Goal: Navigation & Orientation: Find specific page/section

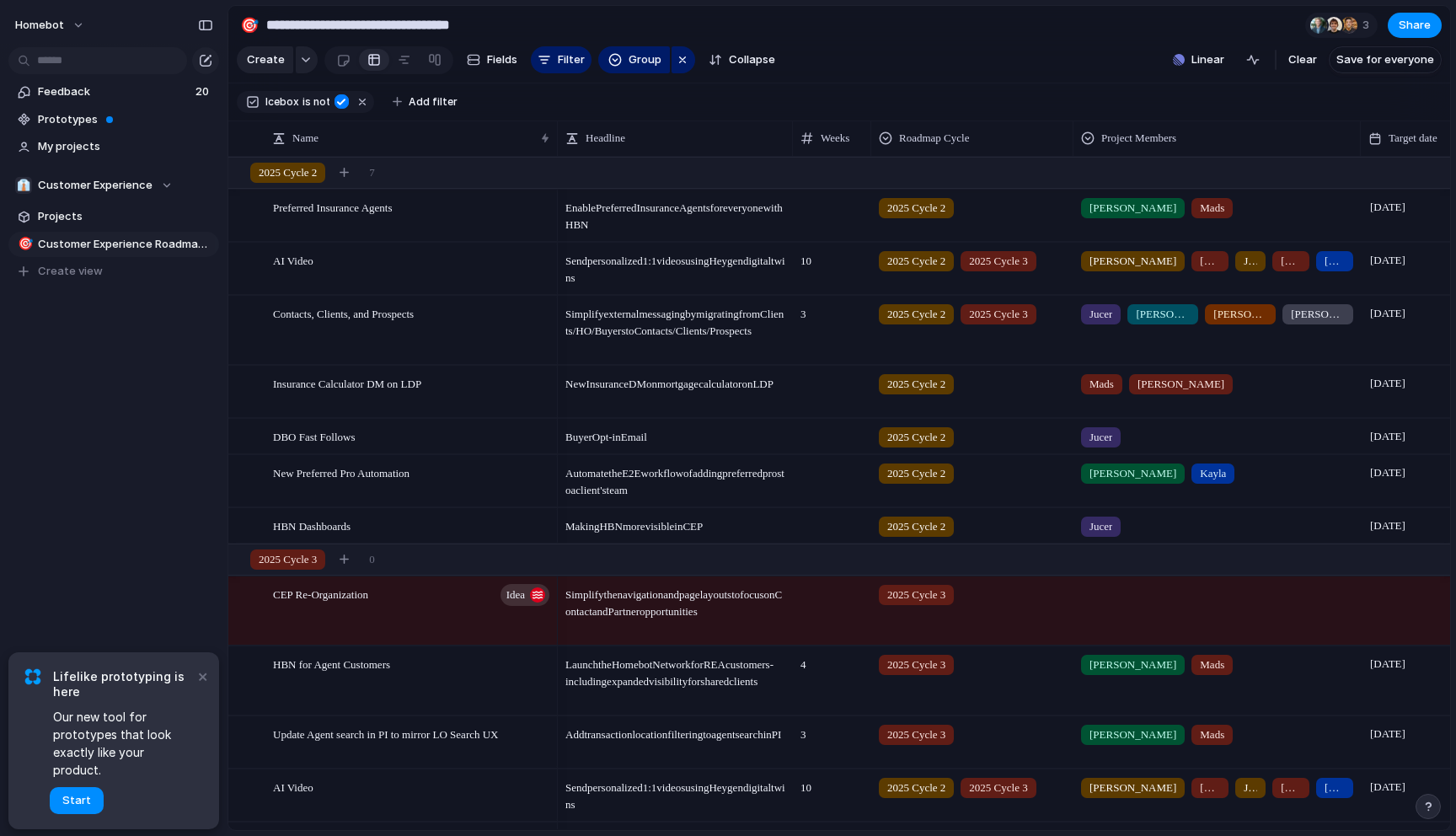
click at [122, 427] on div "Homebot Feedback 20 Prototypes My projects 👔 Customer Experience Projects 🎯 Cus…" at bounding box center [113, 418] width 227 height 836
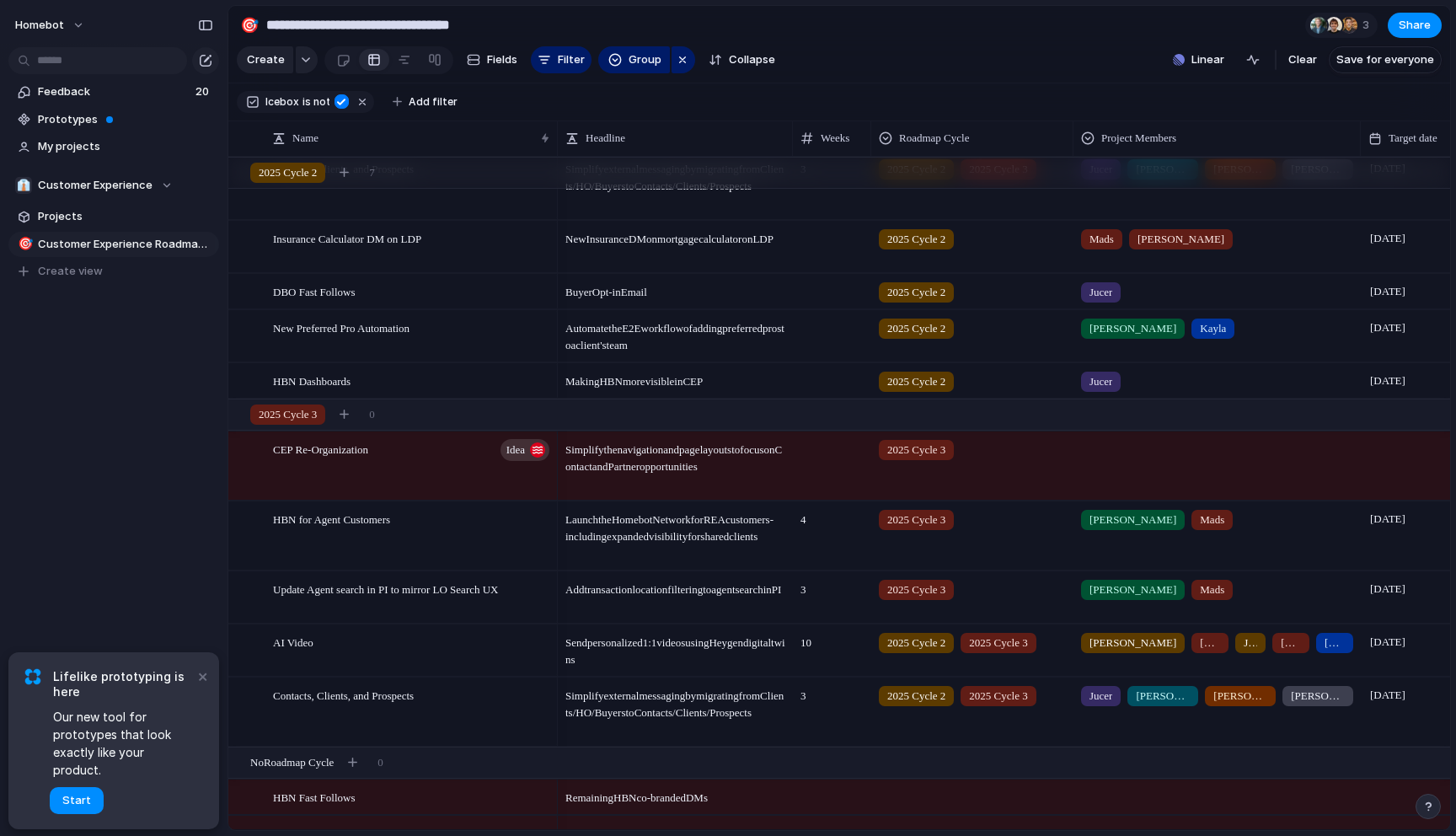
scroll to position [161, 0]
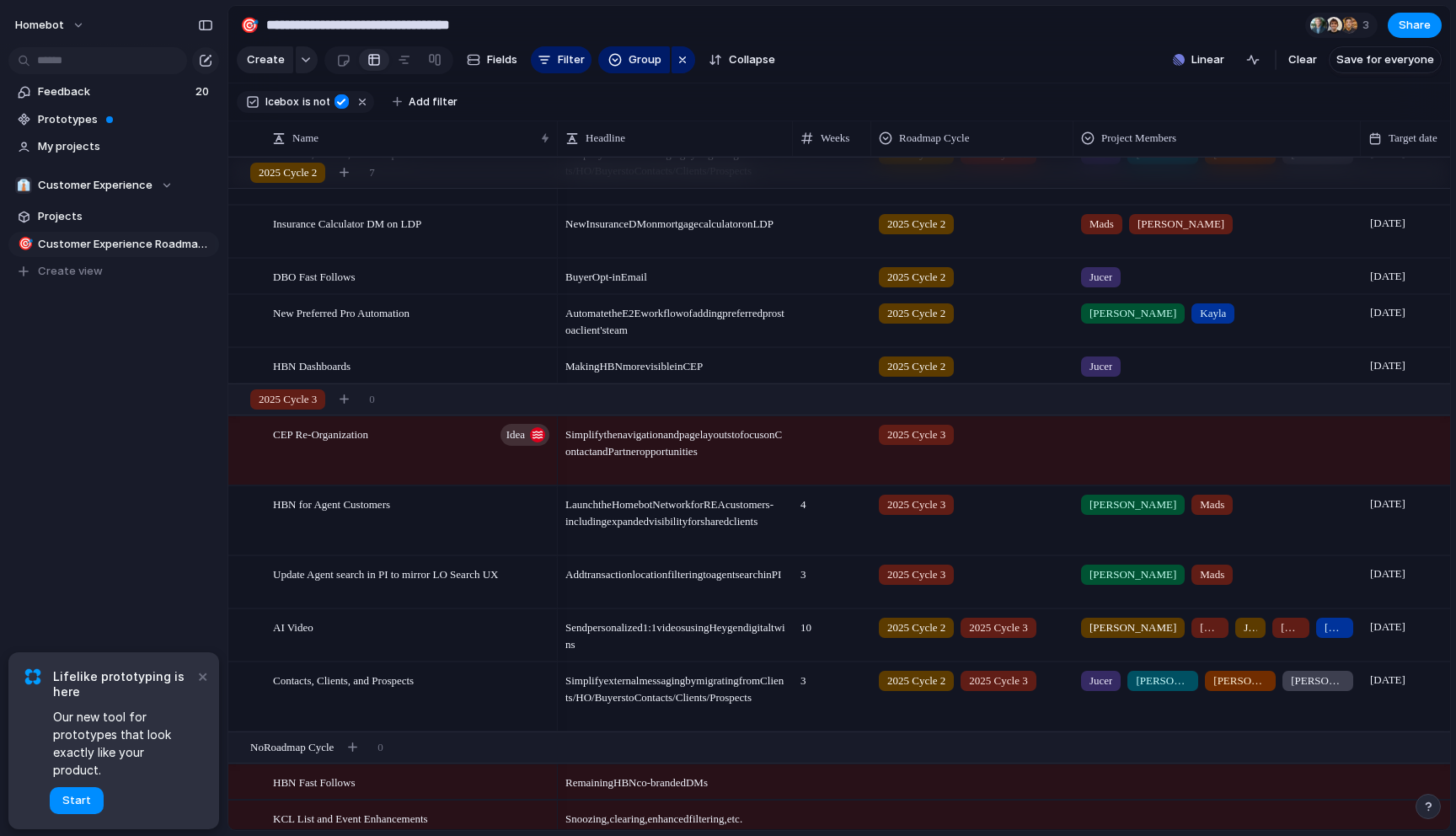
click at [76, 560] on div "Homebot Feedback 20 Prototypes My projects 👔 Customer Experience Projects 🎯 Cus…" at bounding box center [113, 418] width 227 height 836
click at [402, 61] on div at bounding box center [405, 59] width 14 height 27
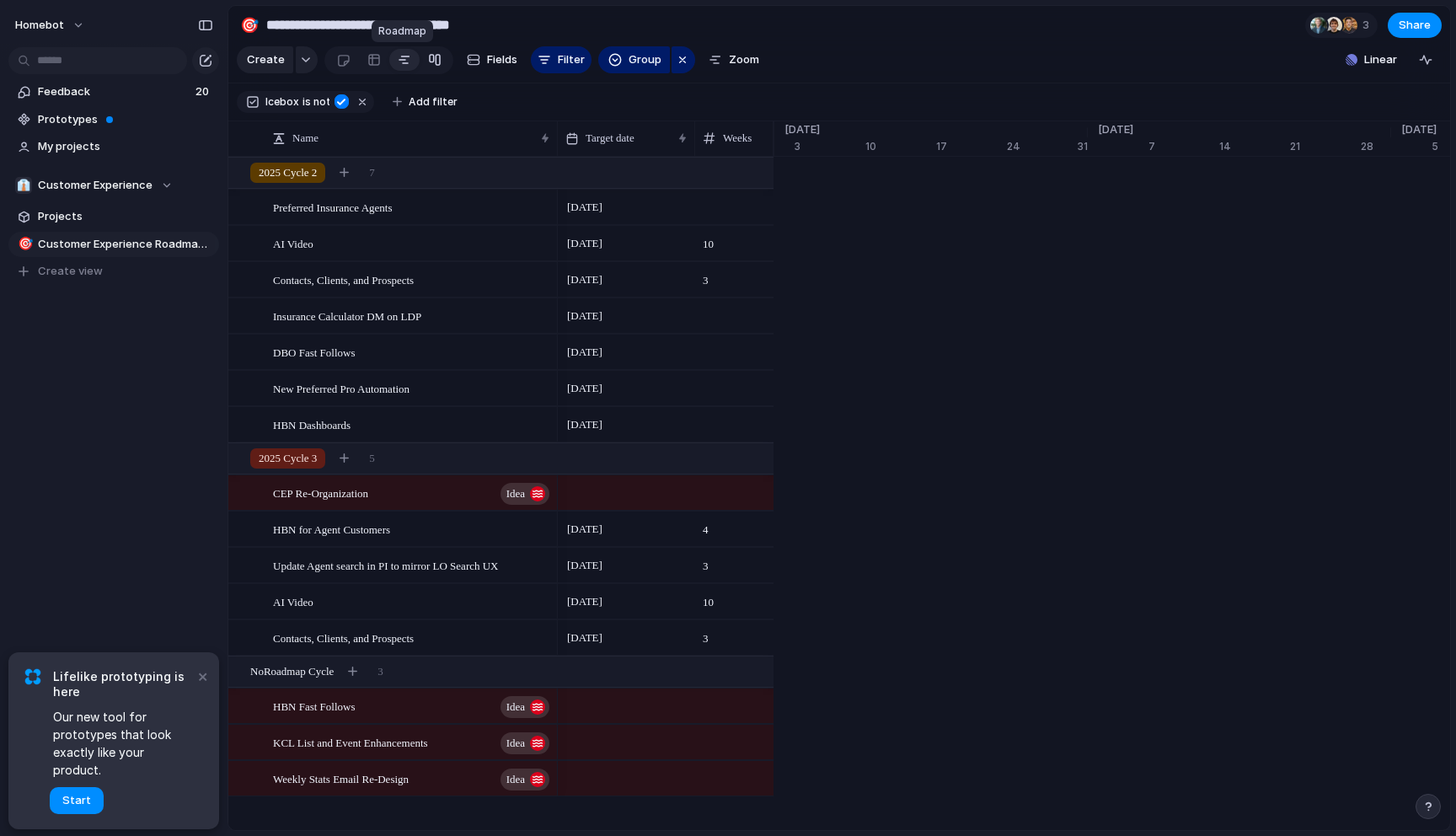
scroll to position [0, 10818]
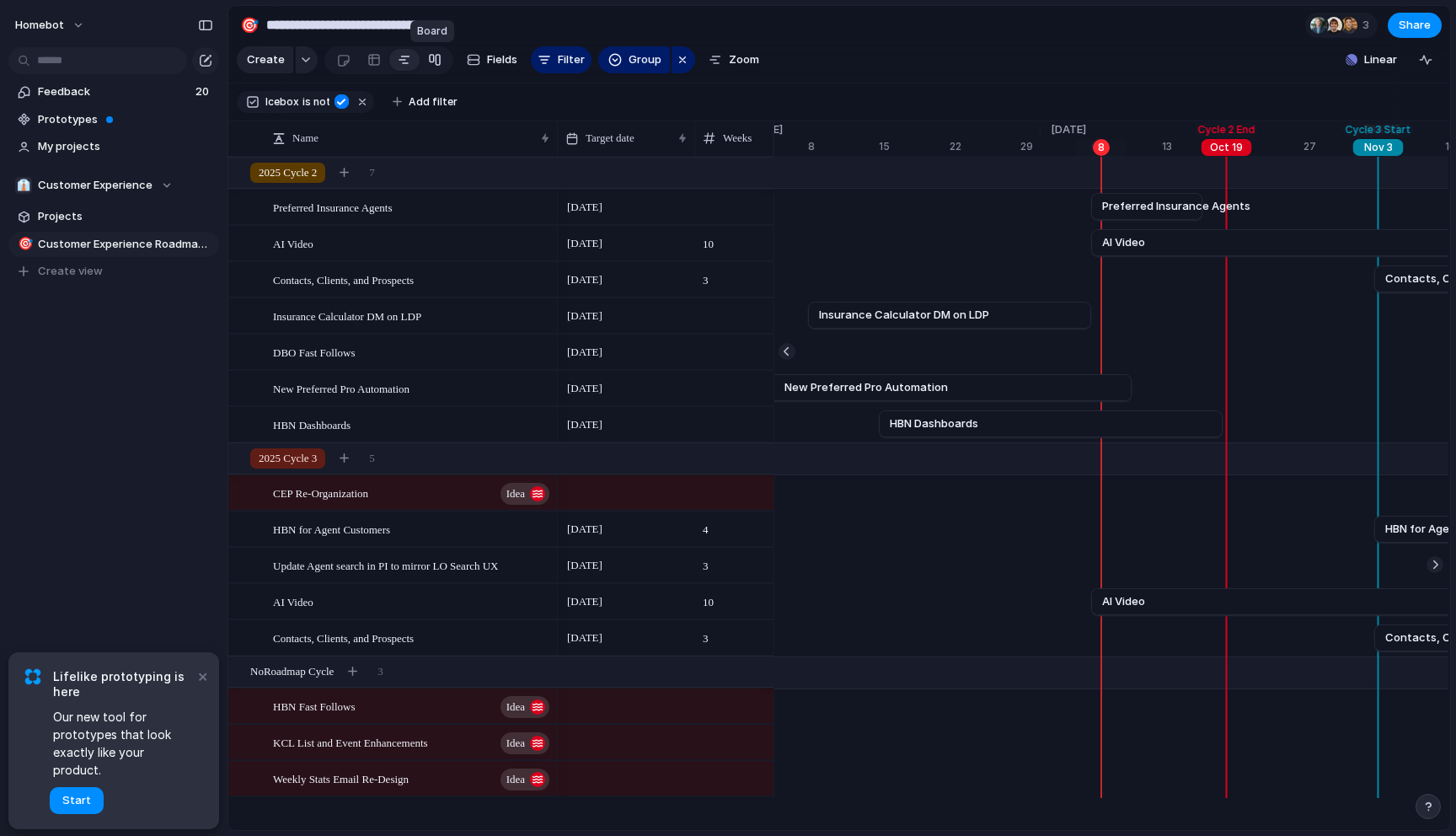
click at [432, 62] on div at bounding box center [435, 59] width 14 height 27
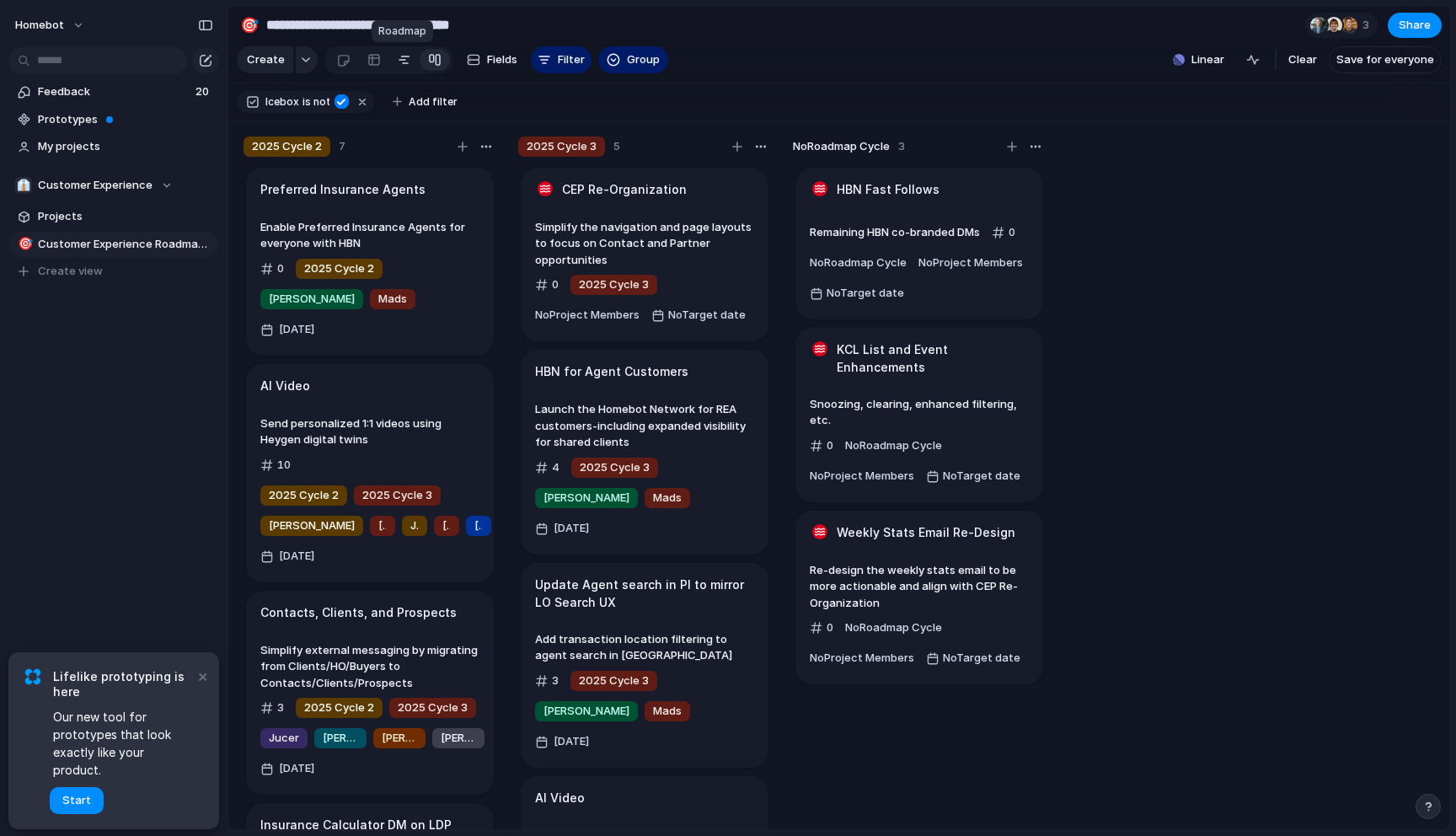
click at [402, 61] on div at bounding box center [405, 59] width 14 height 27
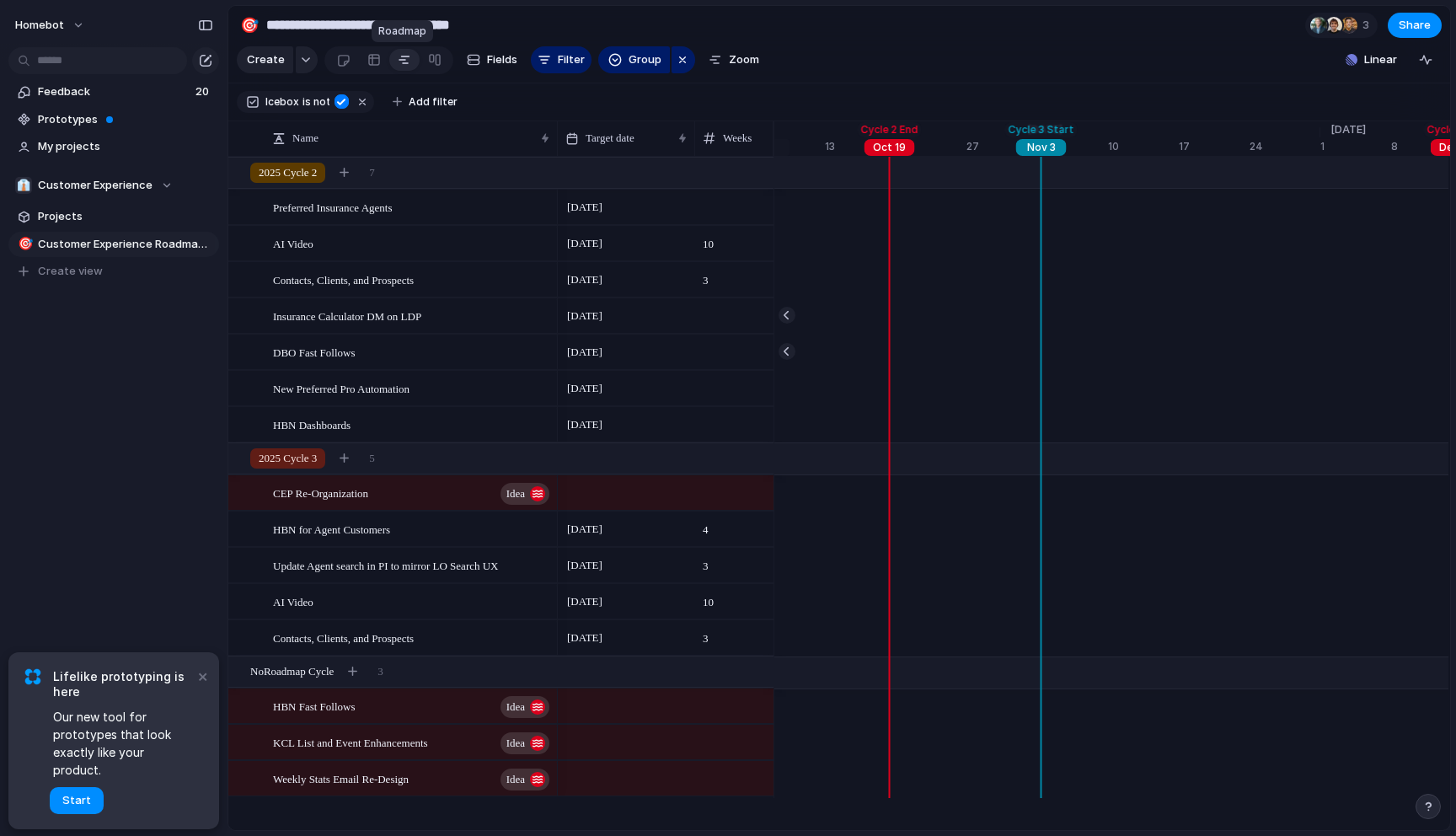
scroll to position [0, 11156]
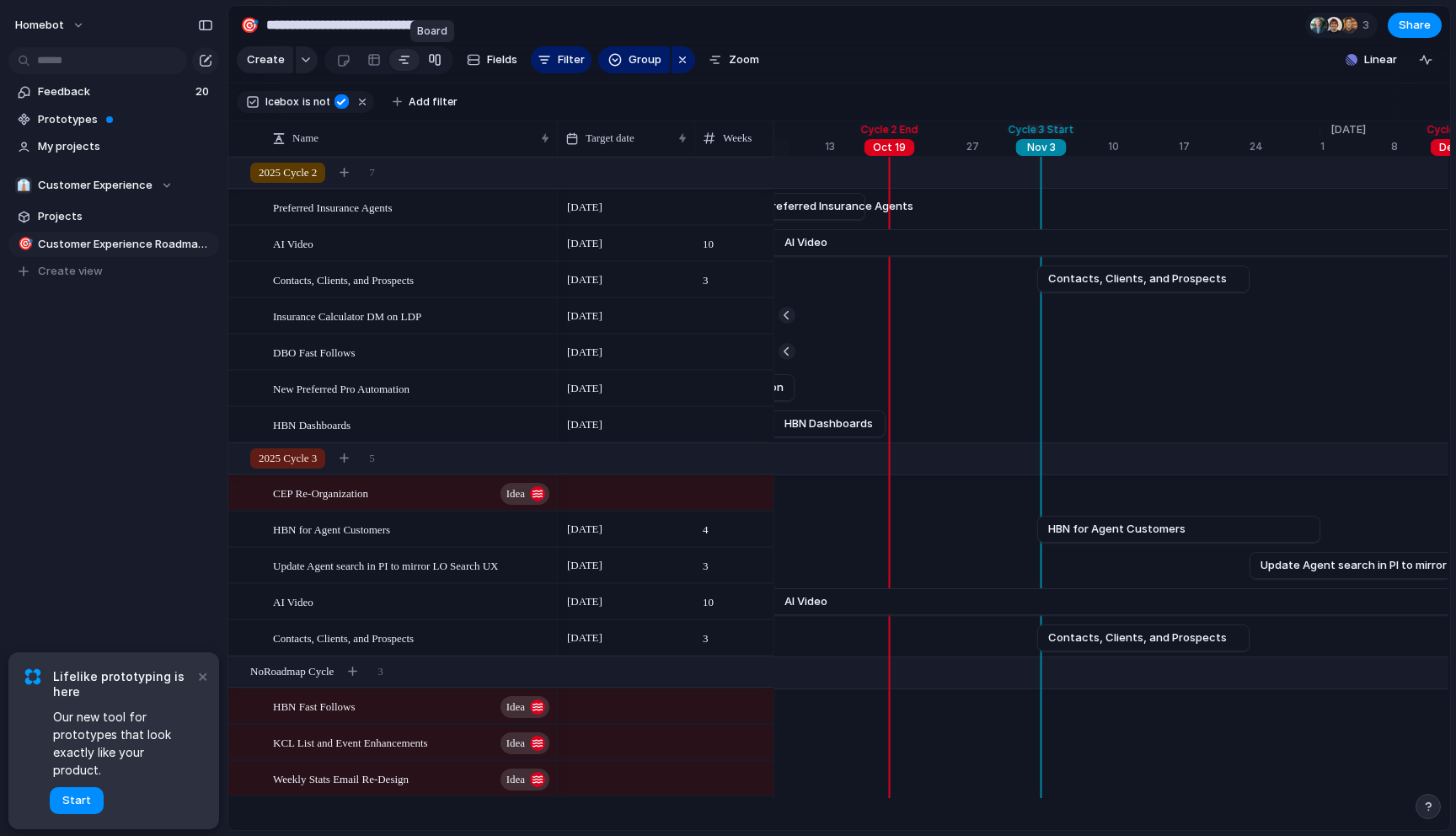
click at [428, 61] on div at bounding box center [435, 59] width 14 height 27
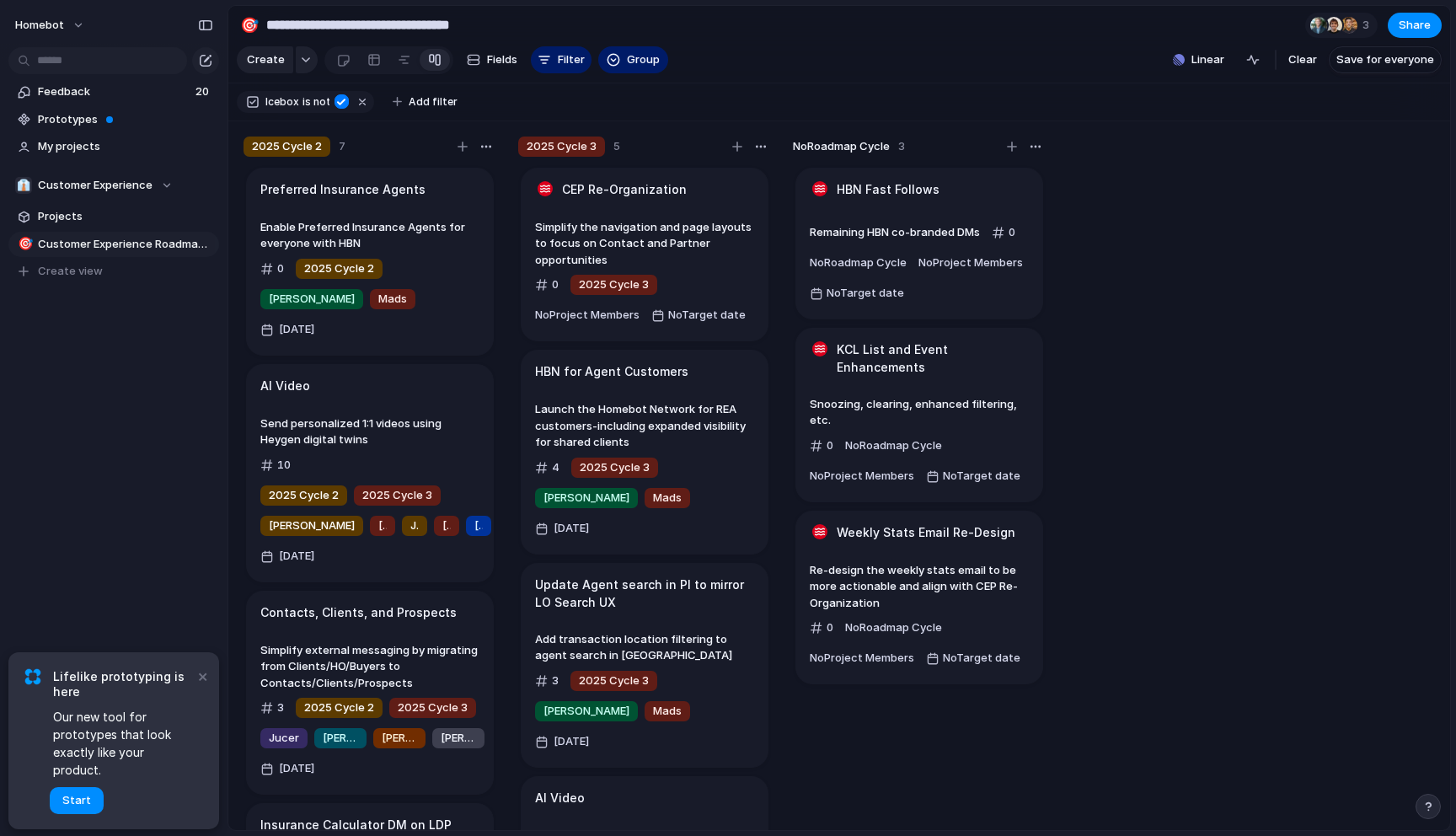
click at [579, 94] on section "Icebox is not Add filter" at bounding box center [839, 102] width 1222 height 38
click at [402, 61] on div at bounding box center [405, 59] width 14 height 27
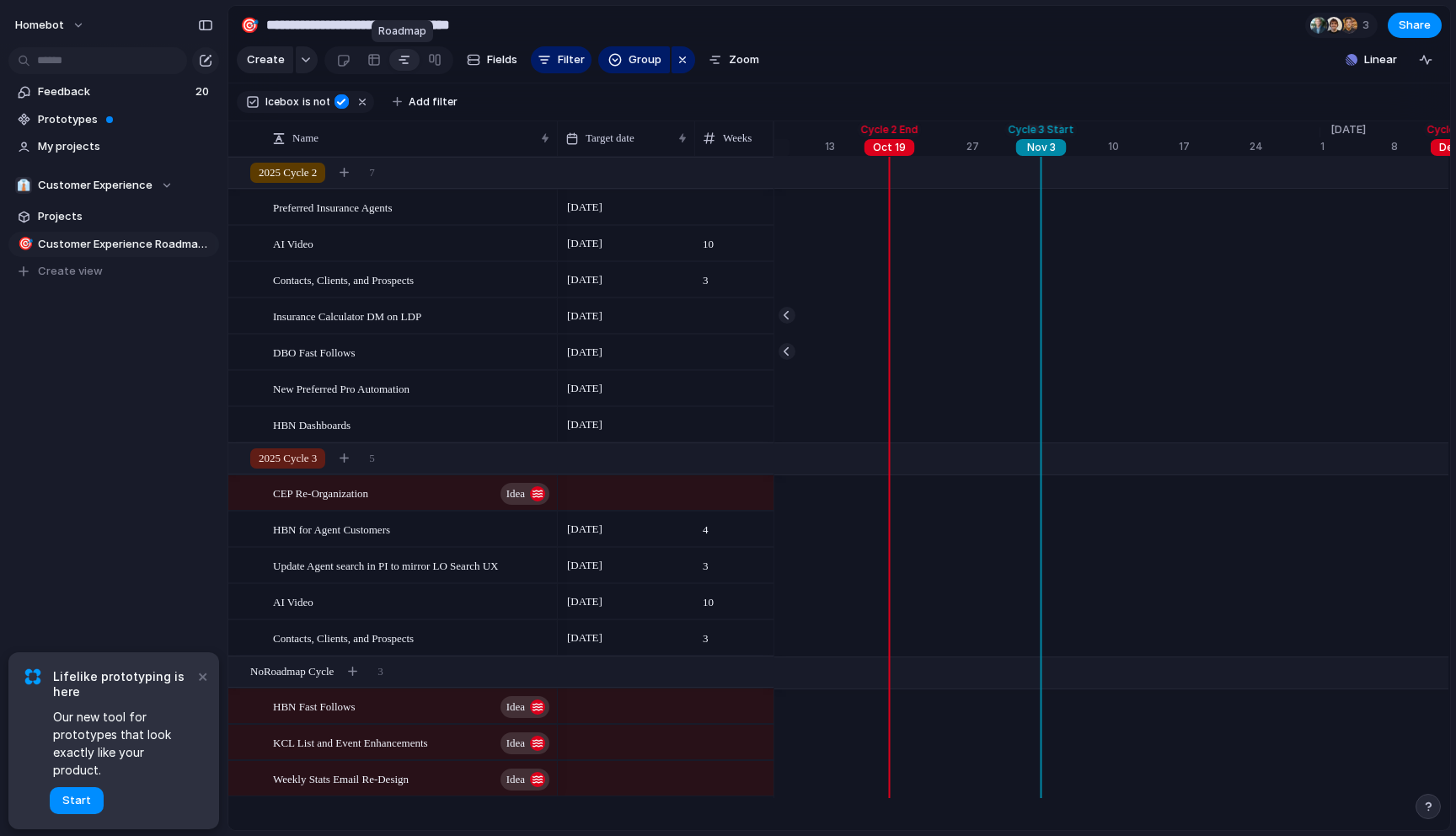
scroll to position [0, 11156]
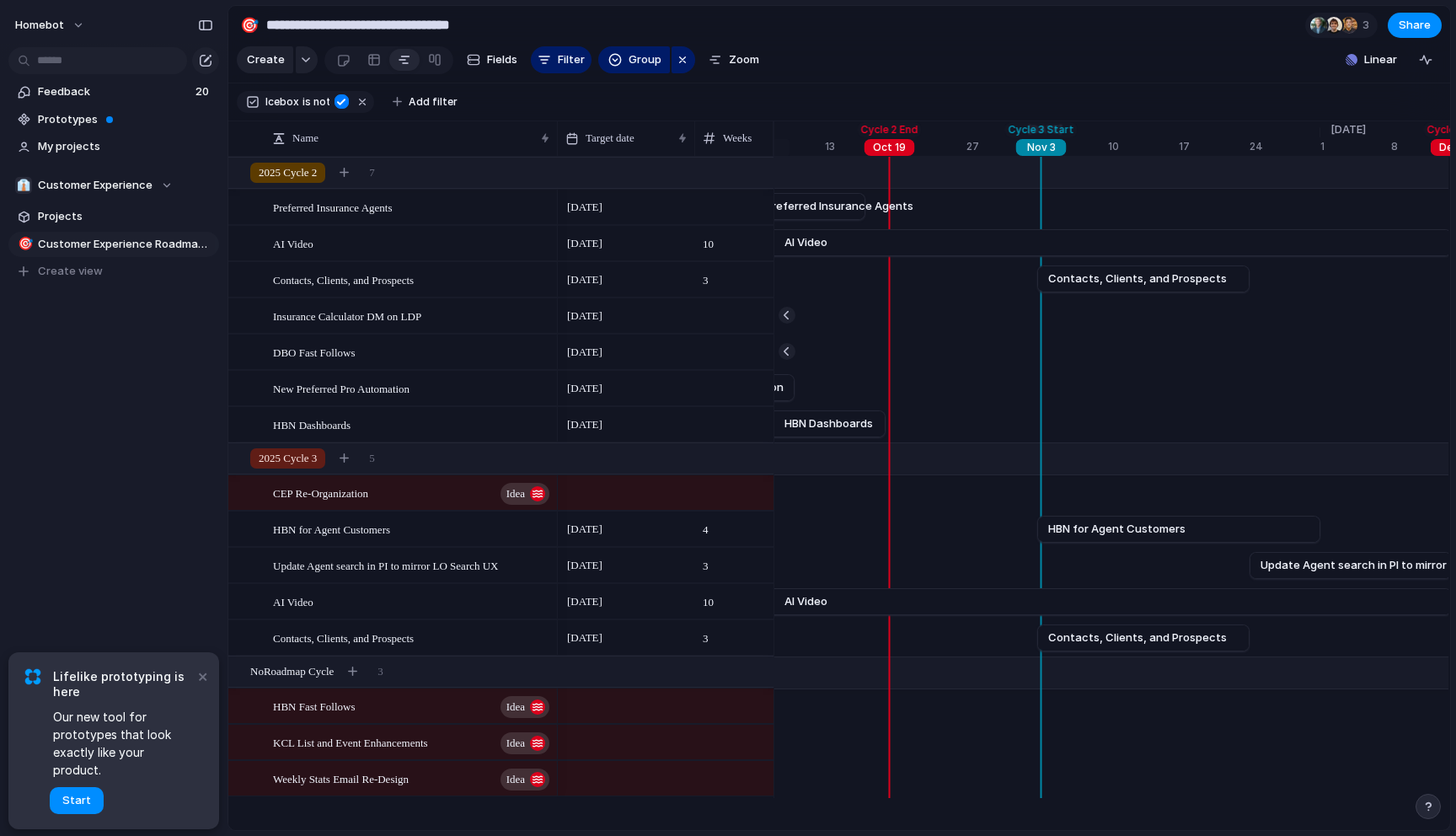
click at [119, 449] on div "Homebot Feedback 20 Prototypes My projects 👔 Customer Experience Projects 🎯 Cus…" at bounding box center [113, 418] width 227 height 836
click at [95, 367] on div "Feedback 20 Prototypes My projects 👔 Customer Experience Projects 🎯 Customer Ex…" at bounding box center [113, 210] width 227 height 421
click at [57, 215] on span "Projects" at bounding box center [125, 217] width 175 height 17
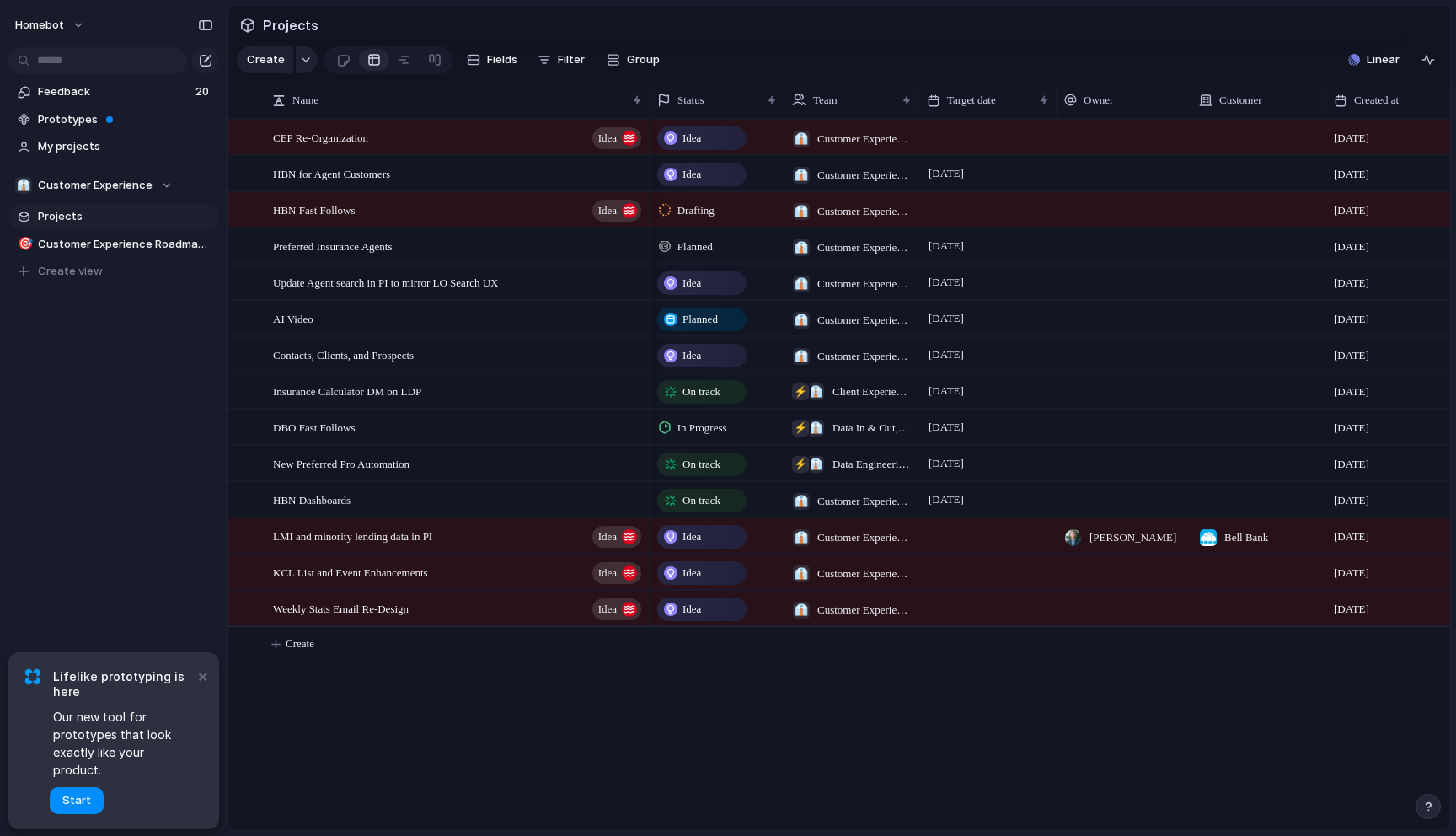
click at [92, 394] on div "Feedback 20 Prototypes My projects 👔 Customer Experience Projects 🎯 Customer Ex…" at bounding box center [113, 210] width 227 height 421
click at [108, 404] on div "Feedback 20 Prototypes My projects 👔 Customer Experience Projects 🎯 Customer Ex…" at bounding box center [113, 210] width 227 height 421
click at [790, 16] on section "Projects" at bounding box center [839, 25] width 1222 height 38
click at [648, 21] on section "Projects" at bounding box center [839, 25] width 1222 height 38
